Goal: Task Accomplishment & Management: Use online tool/utility

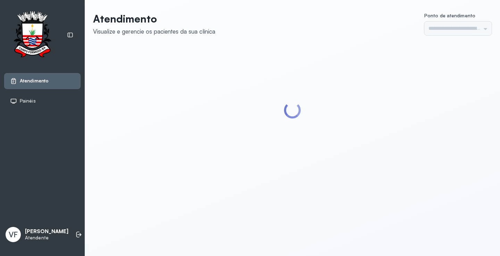
type input "*********"
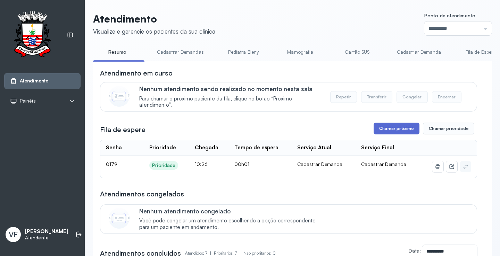
click at [390, 129] on button "Chamar próximo" at bounding box center [396, 129] width 46 height 12
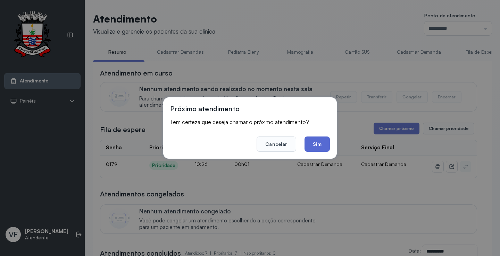
click at [320, 142] on button "Sim" at bounding box center [316, 144] width 25 height 15
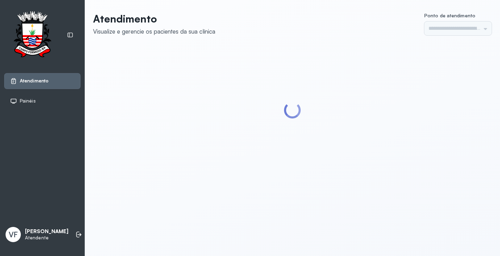
type input "*********"
